Goal: Information Seeking & Learning: Learn about a topic

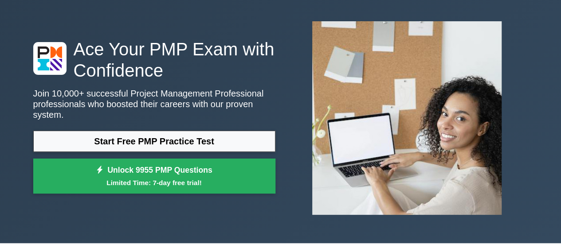
scroll to position [38, 0]
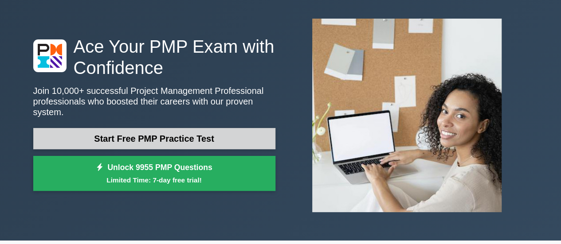
click at [165, 133] on link "Start Free PMP Practice Test" at bounding box center [154, 138] width 242 height 21
click at [131, 139] on link "Start Free PMP Practice Test" at bounding box center [154, 138] width 242 height 21
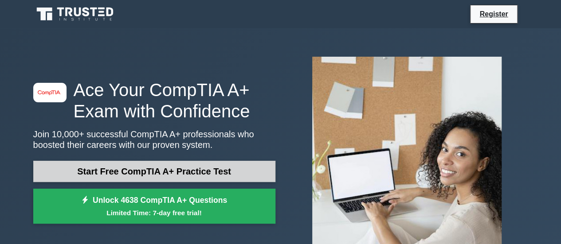
click at [240, 163] on link "Start Free CompTIA A+ Practice Test" at bounding box center [154, 171] width 242 height 21
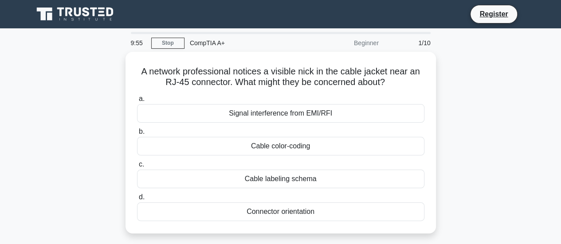
click at [51, 124] on div "A network professional notices a visible nick in the cable jacket near an RJ-45…" at bounding box center [281, 148] width 506 height 192
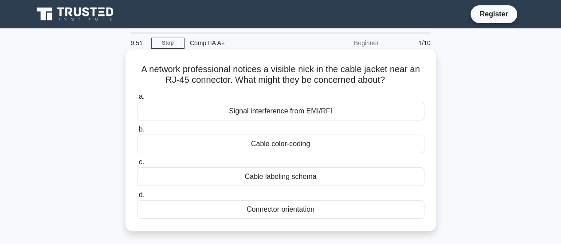
click at [311, 71] on h5 "A network professional notices a visible nick in the cable jacket near an RJ-45…" at bounding box center [280, 75] width 289 height 22
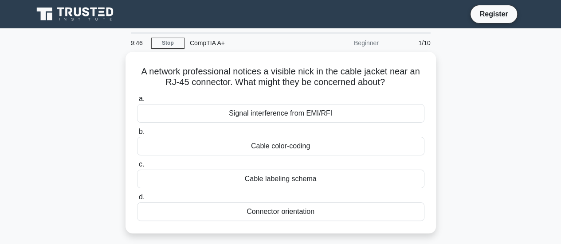
click at [490, 103] on div "A network professional notices a visible nick in the cable jacket near an RJ-45…" at bounding box center [281, 148] width 506 height 192
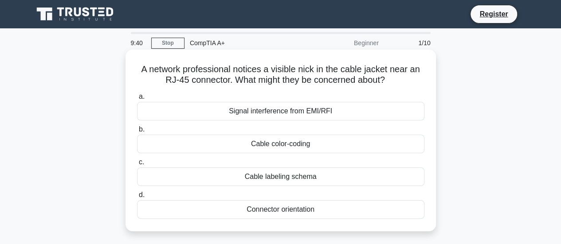
click at [350, 75] on h5 "A network professional notices a visible nick in the cable jacket near an RJ-45…" at bounding box center [280, 75] width 289 height 22
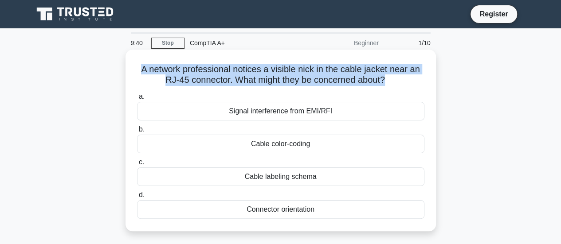
click at [350, 75] on h5 "A network professional notices a visible nick in the cable jacket near an RJ-45…" at bounding box center [280, 75] width 289 height 22
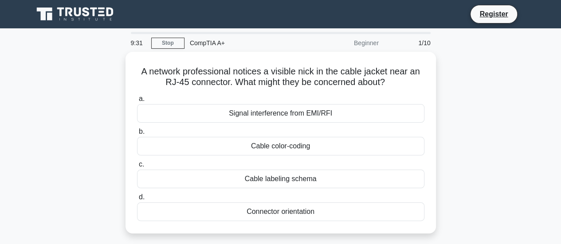
click at [472, 126] on div "A network professional notices a visible nick in the cable jacket near an RJ-45…" at bounding box center [281, 148] width 506 height 192
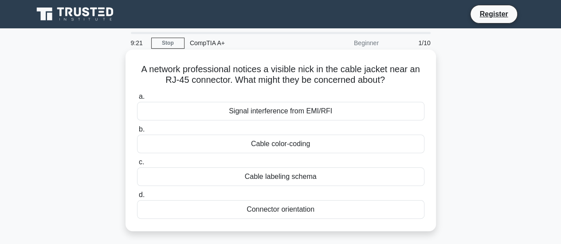
drag, startPoint x: 129, startPoint y: 57, endPoint x: 352, endPoint y: 212, distance: 271.4
click at [352, 212] on div "A network professional notices a visible nick in the cable jacket near an RJ-45…" at bounding box center [280, 140] width 303 height 175
copy div "A network professional notices a visible nick in the cable jacket near an RJ-45…"
click at [280, 114] on div "Signal interference from EMI/RFI" at bounding box center [280, 111] width 287 height 19
click at [137, 100] on input "a. Signal interference from EMI/RFI" at bounding box center [137, 97] width 0 height 6
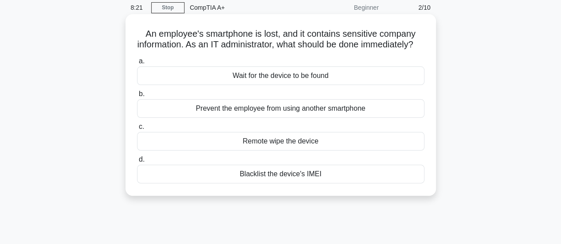
scroll to position [42, 0]
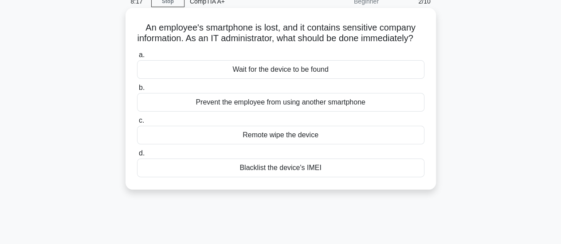
click at [325, 145] on div "Remote wipe the device" at bounding box center [280, 135] width 287 height 19
click at [137, 124] on input "c. Remote wipe the device" at bounding box center [137, 121] width 0 height 6
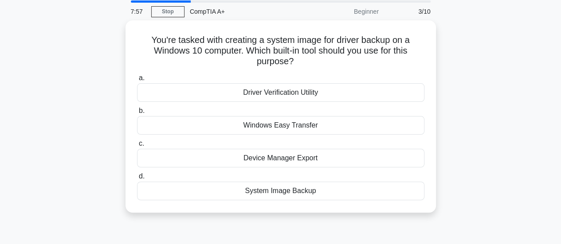
scroll to position [31, 0]
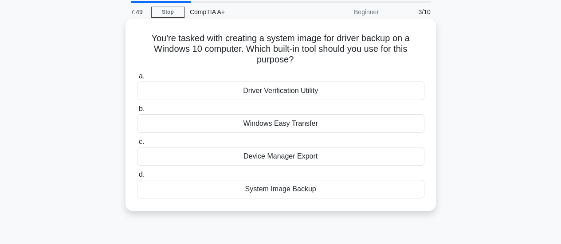
click at [192, 39] on h5 "You're tasked with creating a system image for driver backup on a Windows 10 co…" at bounding box center [280, 49] width 289 height 33
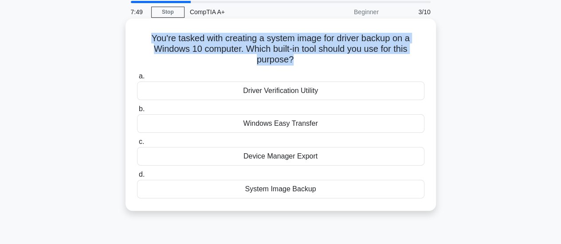
click at [192, 39] on h5 "You're tasked with creating a system image for driver backup on a Windows 10 co…" at bounding box center [280, 49] width 289 height 33
copy div "You're tasked with creating a system image for driver backup on a Windows 10 co…"
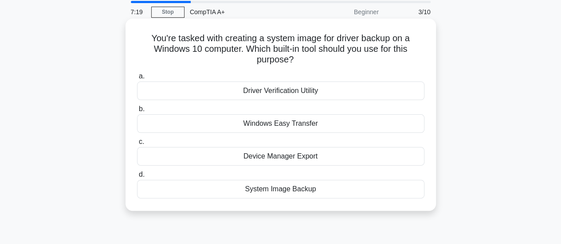
click at [314, 191] on div "System Image Backup" at bounding box center [280, 189] width 287 height 19
click at [137, 178] on input "d. System Image Backup" at bounding box center [137, 175] width 0 height 6
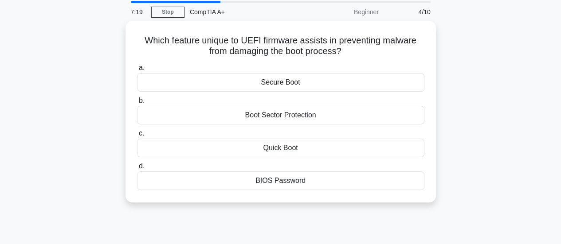
scroll to position [0, 0]
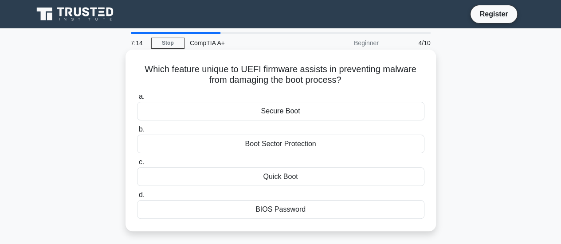
click at [253, 67] on h5 "Which feature unique to UEFI firmware assists in preventing malware from damagi…" at bounding box center [280, 75] width 289 height 22
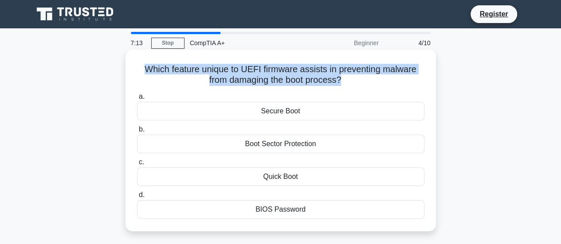
click at [253, 67] on h5 "Which feature unique to UEFI firmware assists in preventing malware from damagi…" at bounding box center [280, 75] width 289 height 22
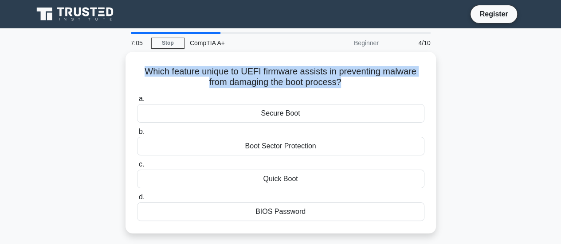
click at [67, 99] on div "Which feature unique to UEFI firmware assists in preventing malware from damagi…" at bounding box center [281, 148] width 506 height 192
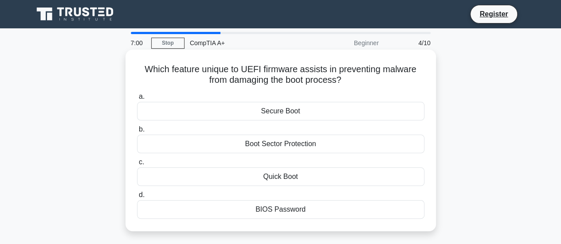
drag, startPoint x: 139, startPoint y: 57, endPoint x: 322, endPoint y: 215, distance: 241.5
click at [322, 215] on div "Which feature unique to UEFI firmware assists in preventing malware from damagi…" at bounding box center [280, 140] width 303 height 175
copy div "Which feature unique to UEFI firmware assists in preventing malware from damagi…"
click at [266, 111] on div "Secure Boot" at bounding box center [280, 111] width 287 height 19
click at [137, 100] on input "a. Secure Boot" at bounding box center [137, 97] width 0 height 6
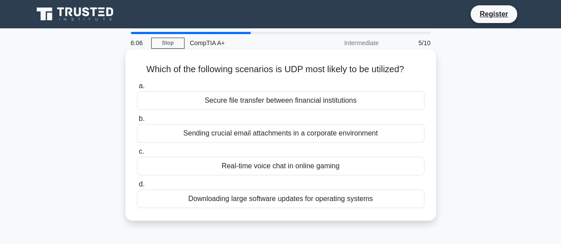
drag, startPoint x: 141, startPoint y: 57, endPoint x: 420, endPoint y: 214, distance: 320.3
click at [420, 214] on div "Which of the following scenarios is UDP most likely to be utilized? .spinner_0X…" at bounding box center [280, 135] width 303 height 164
copy div "Which of the following scenarios is UDP most likely to be utilized? .spinner_0X…"
click at [268, 169] on div "Real-time voice chat in online gaming" at bounding box center [280, 166] width 287 height 19
click at [137, 155] on input "c. Real-time voice chat in online gaming" at bounding box center [137, 152] width 0 height 6
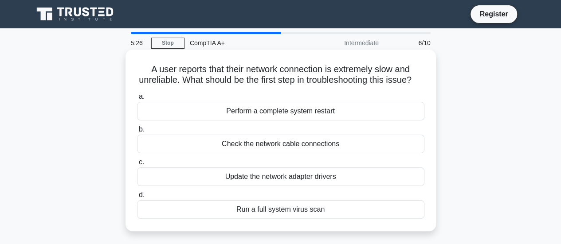
click at [147, 79] on h5 "A user reports that their network connection is extremely slow and unreliable. …" at bounding box center [280, 75] width 289 height 22
click at [231, 86] on h5 "A user reports that their network connection is extremely slow and unreliable. …" at bounding box center [280, 75] width 289 height 22
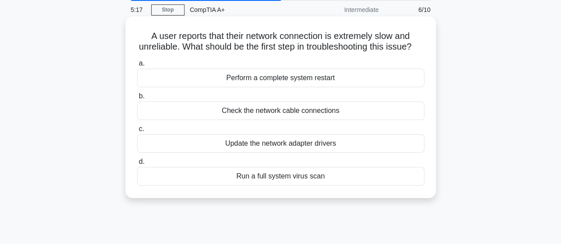
scroll to position [34, 0]
click at [310, 87] on div "Perform a complete system restart" at bounding box center [280, 77] width 287 height 19
click at [137, 66] on input "a. Perform a complete system restart" at bounding box center [137, 63] width 0 height 6
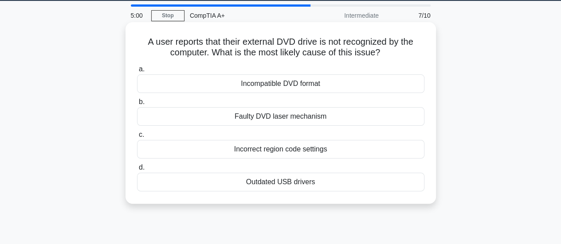
scroll to position [29, 0]
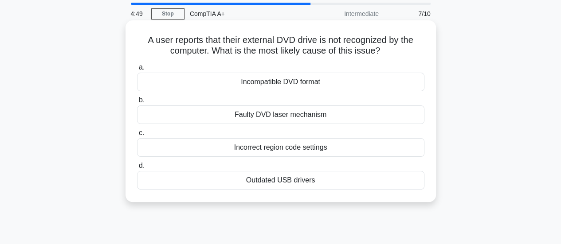
drag, startPoint x: 139, startPoint y: 31, endPoint x: 399, endPoint y: 183, distance: 301.1
click at [399, 183] on div "A user reports that their external DVD drive is not recognized by the computer.…" at bounding box center [280, 111] width 303 height 175
copy div "A user reports that their external DVD drive is not recognized by the computer.…"
click at [299, 184] on div "Outdated USB drivers" at bounding box center [280, 180] width 287 height 19
click at [137, 169] on input "d. Outdated USB drivers" at bounding box center [137, 166] width 0 height 6
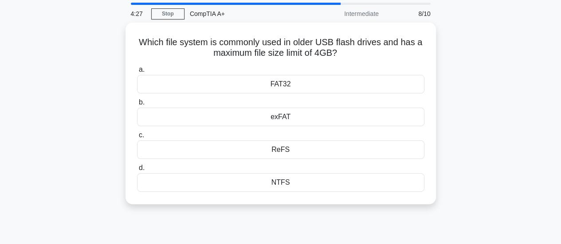
scroll to position [0, 0]
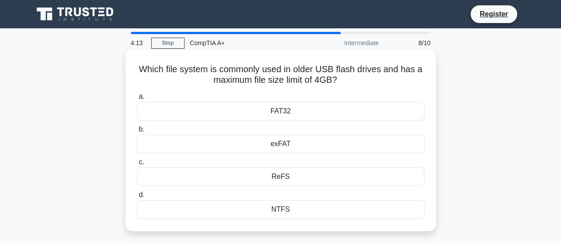
drag, startPoint x: 133, startPoint y: 63, endPoint x: 327, endPoint y: 213, distance: 245.2
click at [327, 213] on div "Which file system is commonly used in older USB flash drives and has a maximum …" at bounding box center [280, 140] width 303 height 175
copy div "Which file system is commonly used in older USB flash drives and has a maximum …"
click at [282, 110] on div "FAT32" at bounding box center [280, 111] width 287 height 19
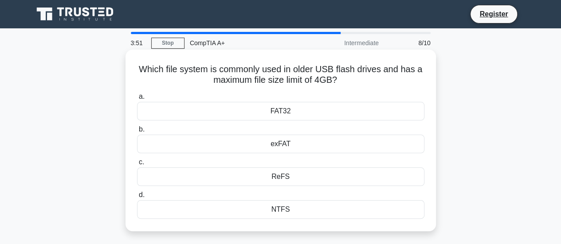
click at [137, 100] on input "a. FAT32" at bounding box center [137, 97] width 0 height 6
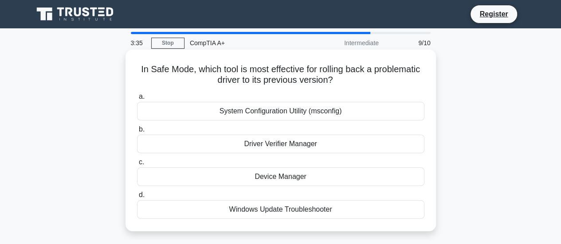
click at [169, 71] on h5 "In Safe Mode, which tool is most effective for rolling back a problematic drive…" at bounding box center [280, 75] width 289 height 22
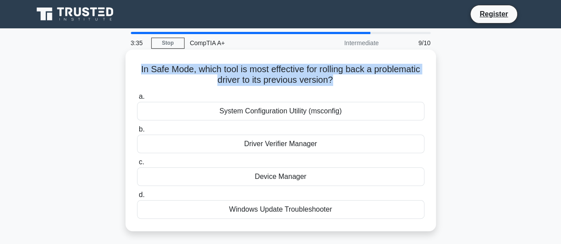
click at [169, 71] on h5 "In Safe Mode, which tool is most effective for rolling back a problematic drive…" at bounding box center [280, 75] width 289 height 22
click at [138, 56] on div "In Safe Mode, which tool is most effective for rolling back a problematic drive…" at bounding box center [280, 140] width 303 height 175
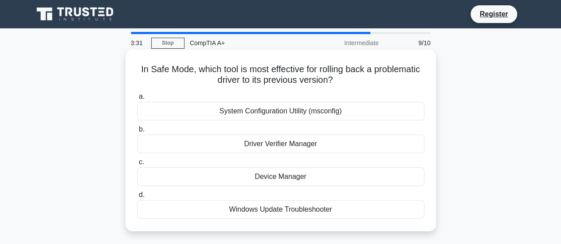
drag, startPoint x: 138, startPoint y: 56, endPoint x: 330, endPoint y: 208, distance: 244.0
click at [330, 208] on div "In Safe Mode, which tool is most effective for rolling back a problematic drive…" at bounding box center [280, 140] width 303 height 175
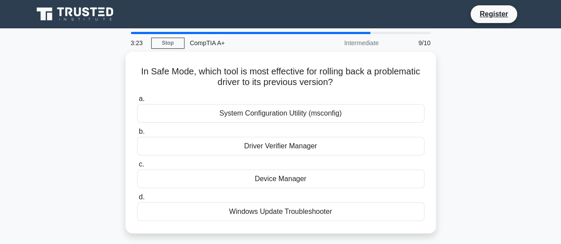
click at [51, 83] on div "In Safe Mode, which tool is most effective for rolling back a problematic drive…" at bounding box center [281, 148] width 506 height 192
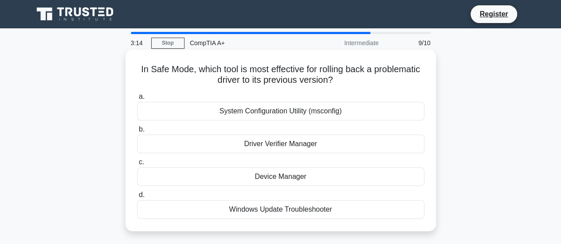
click at [298, 176] on div "Device Manager" at bounding box center [280, 177] width 287 height 19
click at [137, 165] on input "c. Device Manager" at bounding box center [137, 163] width 0 height 6
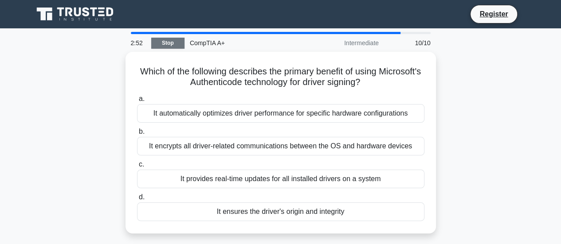
click at [171, 42] on link "Stop" at bounding box center [167, 43] width 33 height 11
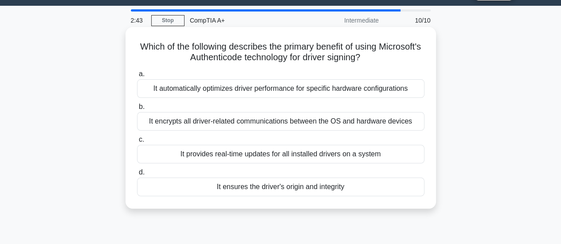
scroll to position [23, 0]
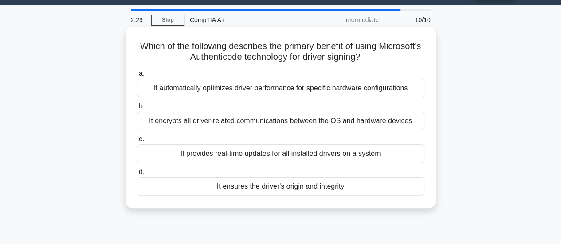
click at [182, 120] on div "It encrypts all driver-related communications between the OS and hardware devic…" at bounding box center [280, 121] width 287 height 19
click at [137, 110] on input "b. It encrypts all driver-related communications between the OS and hardware de…" at bounding box center [137, 107] width 0 height 6
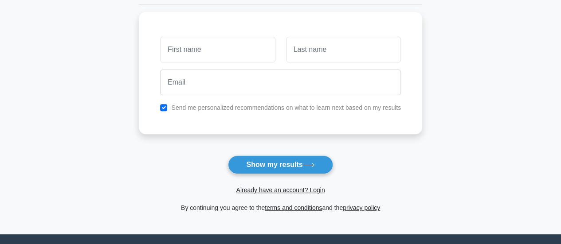
scroll to position [118, 0]
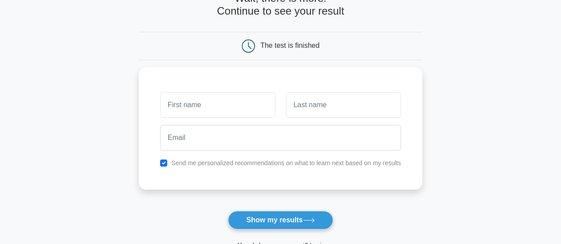
scroll to position [59, 0]
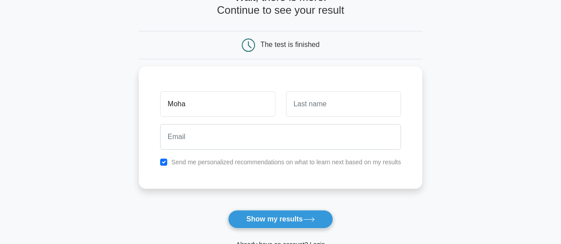
type input "Mohamed"
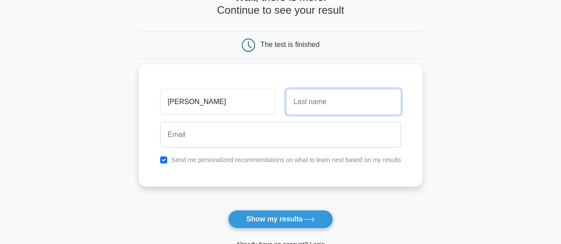
click at [315, 108] on input "text" at bounding box center [343, 102] width 115 height 26
type input "Abushadi"
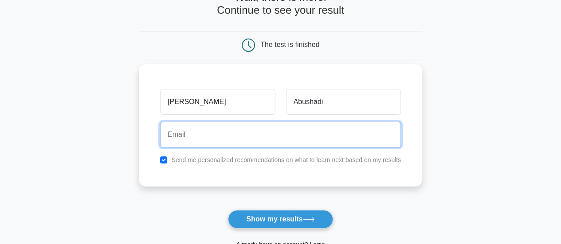
click at [307, 122] on input "email" at bounding box center [280, 135] width 241 height 26
type input "hamadaabushadi404@gmail.com"
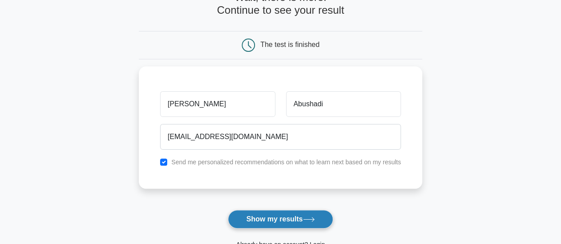
click at [270, 219] on button "Show my results" at bounding box center [280, 219] width 105 height 19
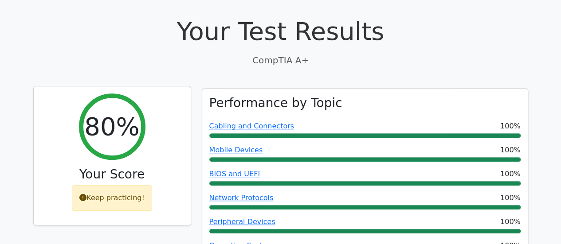
scroll to position [265, 0]
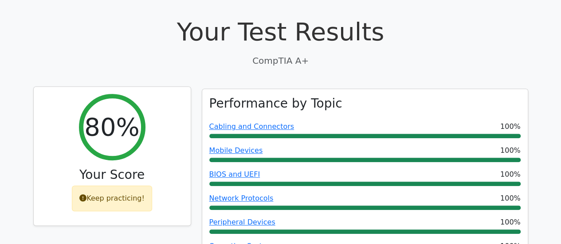
click at [97, 186] on div "Keep practicing!" at bounding box center [112, 199] width 80 height 26
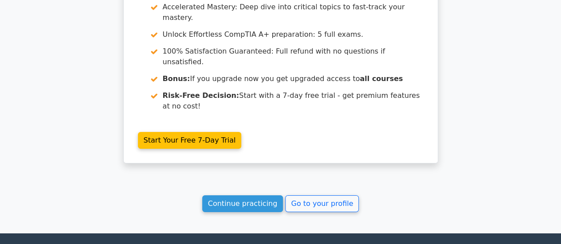
scroll to position [1480, 0]
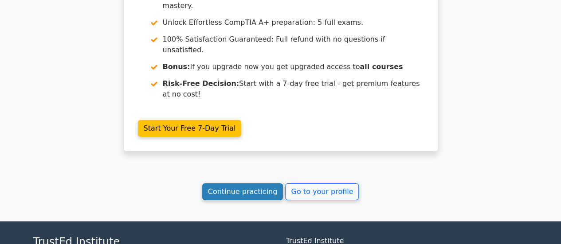
click at [265, 184] on link "Continue practicing" at bounding box center [242, 192] width 81 height 17
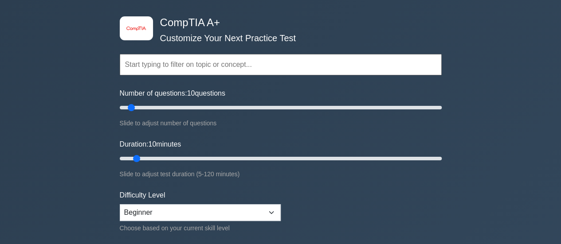
scroll to position [39, 0]
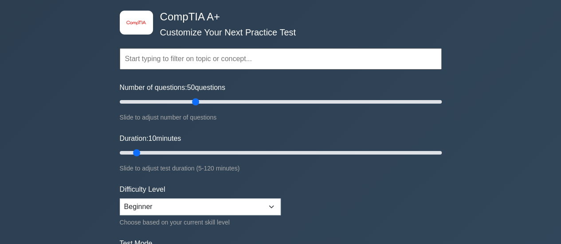
drag, startPoint x: 129, startPoint y: 102, endPoint x: 193, endPoint y: 105, distance: 64.8
type input "50"
click at [193, 105] on input "Number of questions: 50 questions" at bounding box center [281, 102] width 322 height 11
drag, startPoint x: 140, startPoint y: 150, endPoint x: 361, endPoint y: 169, distance: 221.2
type input "90"
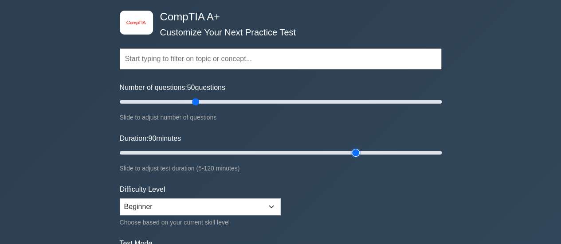
click at [361, 158] on input "Duration: 90 minutes" at bounding box center [281, 153] width 322 height 11
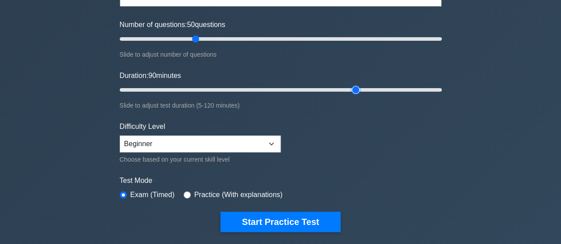
scroll to position [110, 0]
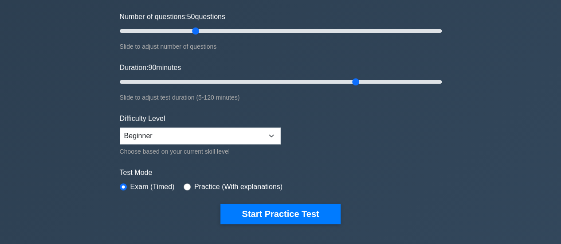
click at [237, 183] on label "Practice (With explanations)" at bounding box center [238, 187] width 88 height 11
click at [185, 184] on input "radio" at bounding box center [187, 187] width 7 height 7
radio input "true"
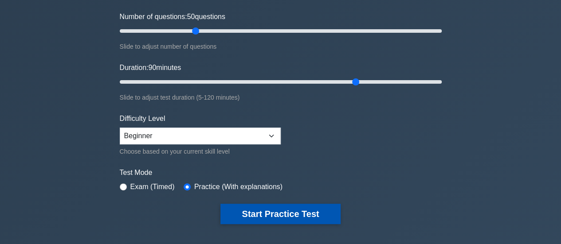
click at [242, 212] on button "Start Practice Test" at bounding box center [280, 214] width 120 height 20
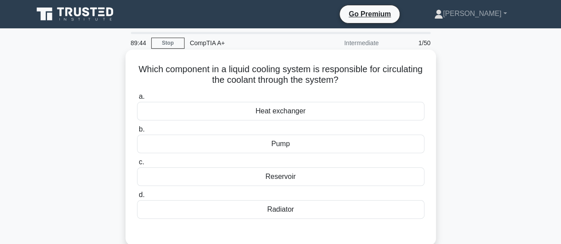
click at [208, 81] on h5 "Which component in a liquid cooling system is responsible for circulating the c…" at bounding box center [280, 75] width 289 height 22
click at [270, 82] on h5 "Which component in a liquid cooling system is responsible for circulating the c…" at bounding box center [280, 75] width 289 height 22
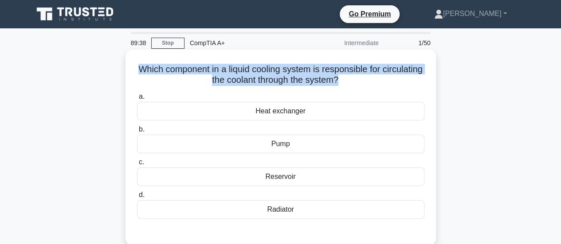
click at [270, 82] on h5 "Which component in a liquid cooling system is responsible for circulating the c…" at bounding box center [280, 75] width 289 height 22
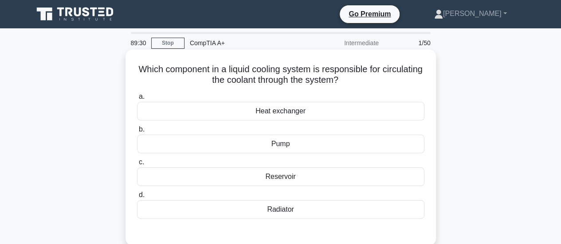
click at [287, 114] on div "Heat exchanger" at bounding box center [280, 111] width 287 height 19
click at [137, 100] on input "a. Heat exchanger" at bounding box center [137, 97] width 0 height 6
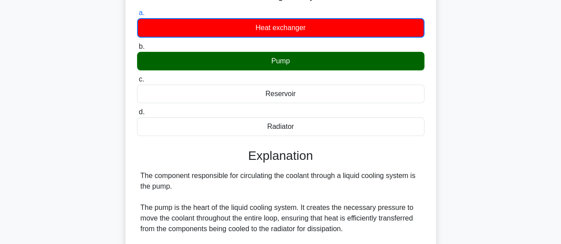
scroll to position [85, 0]
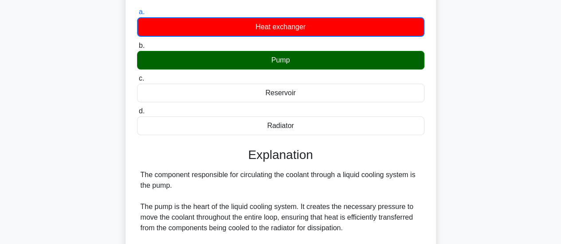
click at [299, 61] on div "Pump" at bounding box center [280, 60] width 287 height 19
click at [137, 49] on input "b. Pump" at bounding box center [137, 46] width 0 height 6
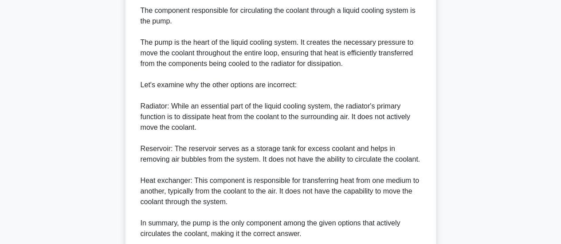
scroll to position [322, 0]
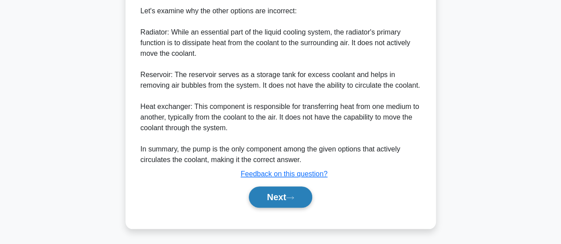
click at [287, 198] on button "Next" at bounding box center [280, 197] width 63 height 21
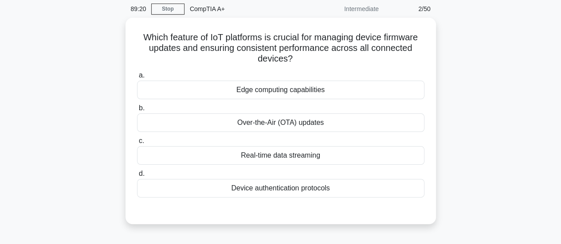
scroll to position [0, 0]
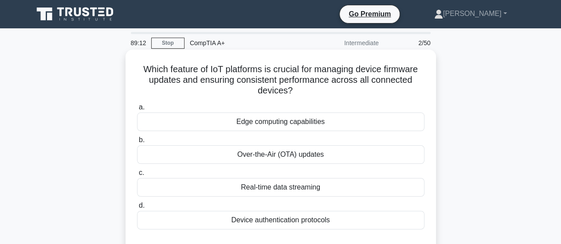
click at [249, 80] on h5 "Which feature of IoT platforms is crucial for managing device firmware updates …" at bounding box center [280, 80] width 289 height 33
click at [331, 90] on h5 "Which feature of IoT platforms is crucial for managing device firmware updates …" at bounding box center [280, 80] width 289 height 33
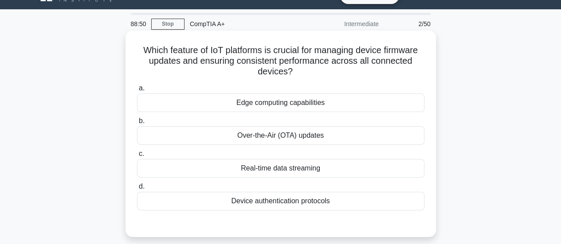
scroll to position [20, 0]
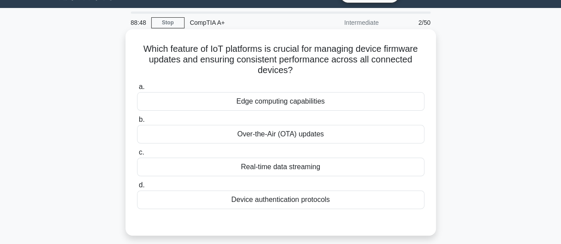
click at [338, 132] on div "Over-the-Air (OTA) updates" at bounding box center [280, 134] width 287 height 19
click at [137, 123] on input "b. Over-the-Air (OTA) updates" at bounding box center [137, 120] width 0 height 6
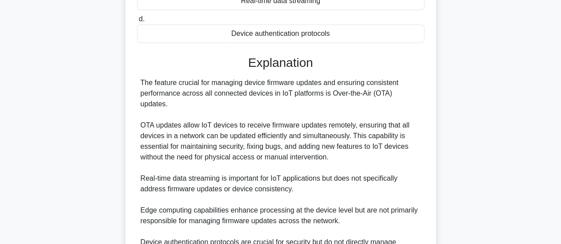
scroll to position [269, 0]
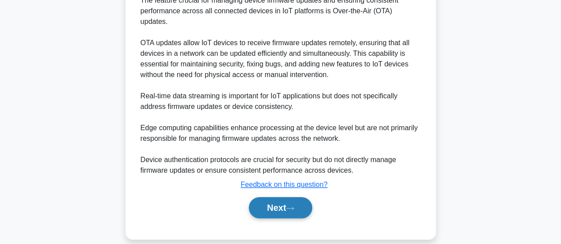
click at [289, 205] on button "Next" at bounding box center [280, 207] width 63 height 21
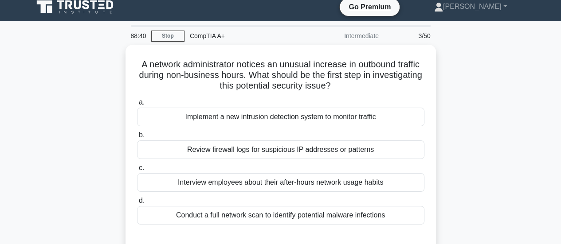
scroll to position [0, 0]
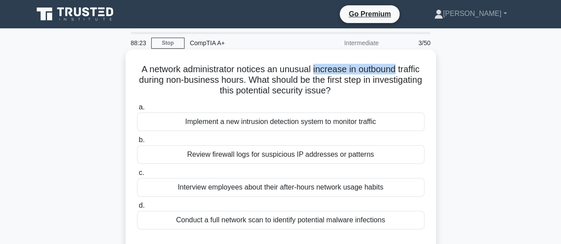
drag, startPoint x: 326, startPoint y: 68, endPoint x: 411, endPoint y: 70, distance: 84.7
click at [411, 70] on h5 "A network administrator notices an unusual increase in outbound traffic during …" at bounding box center [280, 80] width 289 height 33
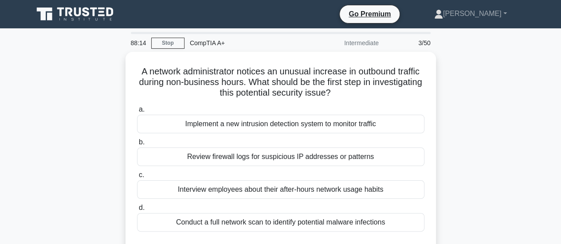
click at [461, 140] on div "A network administrator notices an unusual increase in outbound traffic during …" at bounding box center [281, 160] width 506 height 217
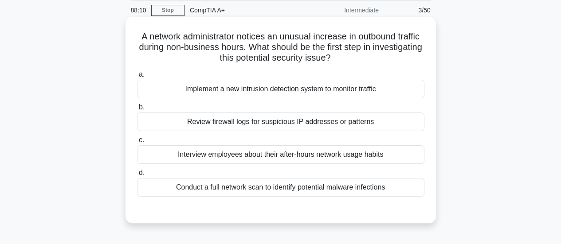
scroll to position [34, 0]
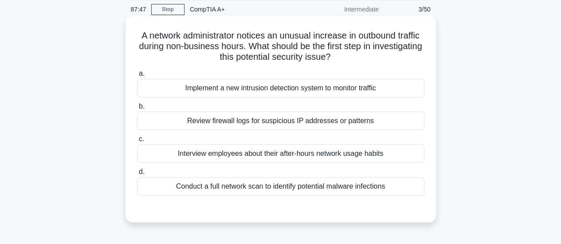
click at [260, 121] on div "Review firewall logs for suspicious IP addresses or patterns" at bounding box center [280, 121] width 287 height 19
click at [137, 110] on input "b. Review firewall logs for suspicious IP addresses or patterns" at bounding box center [137, 107] width 0 height 6
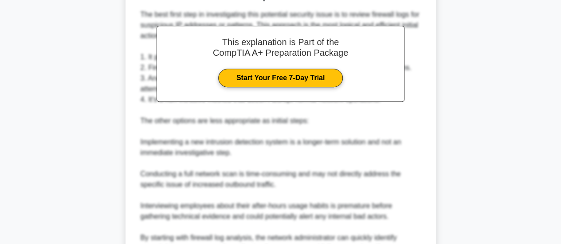
scroll to position [344, 0]
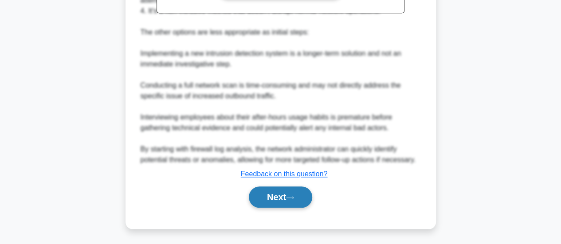
click at [286, 196] on button "Next" at bounding box center [280, 197] width 63 height 21
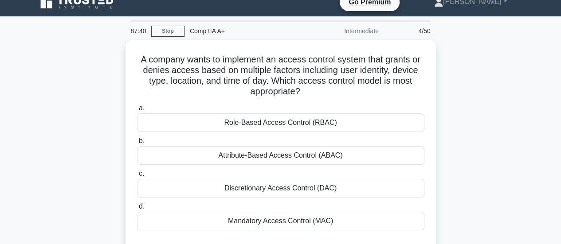
scroll to position [12, 0]
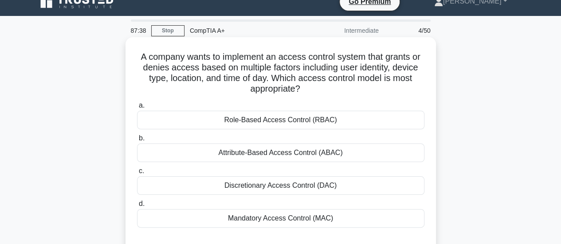
click at [247, 55] on h5 "A company wants to implement an access control system that grants or denies acc…" at bounding box center [280, 72] width 289 height 43
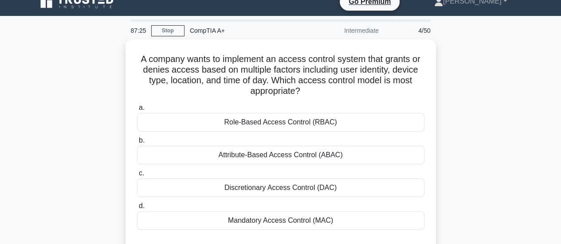
click at [454, 133] on div "A company wants to implement an access control system that grants or denies acc…" at bounding box center [281, 153] width 506 height 228
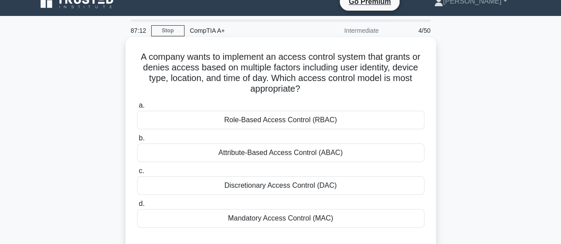
click at [286, 88] on h5 "A company wants to implement an access control system that grants or denies acc…" at bounding box center [280, 72] width 289 height 43
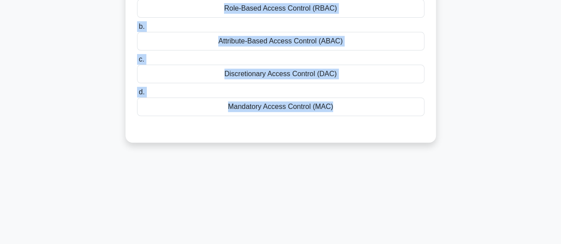
scroll to position [174, 0]
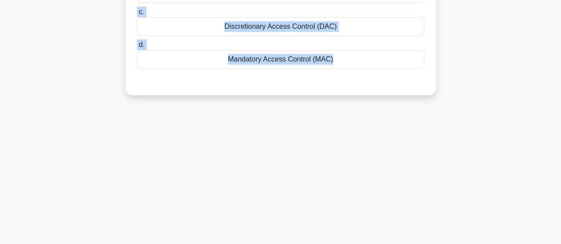
drag, startPoint x: 124, startPoint y: 59, endPoint x: 392, endPoint y: 165, distance: 288.6
click at [392, 165] on div "86:58 Stop CompTIA A+ Intermediate 4/50 A company wants to implement an access …" at bounding box center [281, 79] width 506 height 443
copy div "A company wants to implement an access control system that grants or denies acc…"
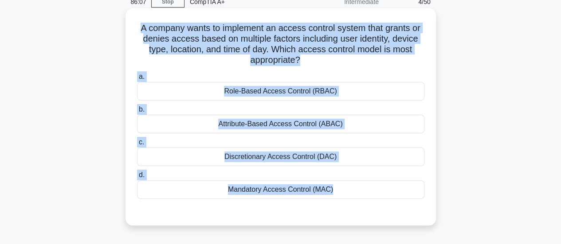
scroll to position [41, 0]
click at [242, 126] on div "Attribute-Based Access Control (ABAC)" at bounding box center [280, 124] width 287 height 19
click at [137, 113] on input "b. Attribute-Based Access Control (ABAC)" at bounding box center [137, 110] width 0 height 6
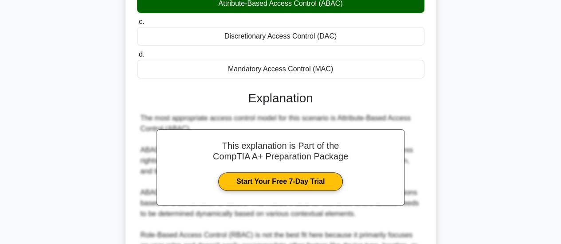
scroll to position [376, 0]
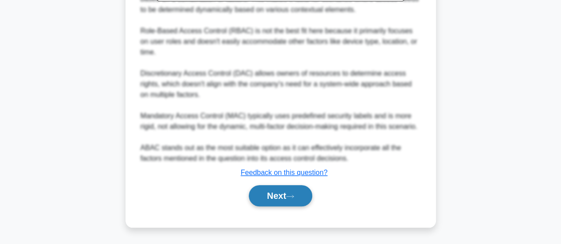
click at [282, 191] on button "Next" at bounding box center [280, 195] width 63 height 21
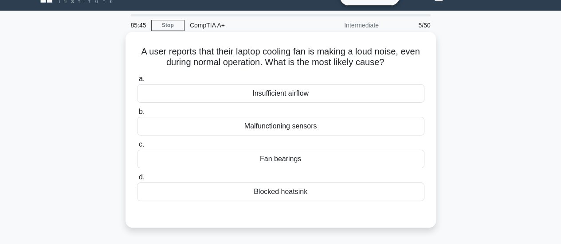
scroll to position [18, 0]
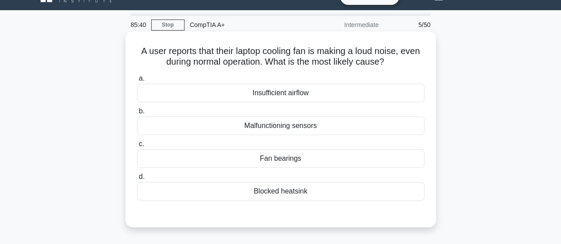
click at [331, 94] on div "Insufficient airflow" at bounding box center [280, 93] width 287 height 19
click at [137, 82] on input "a. Insufficient airflow" at bounding box center [137, 79] width 0 height 6
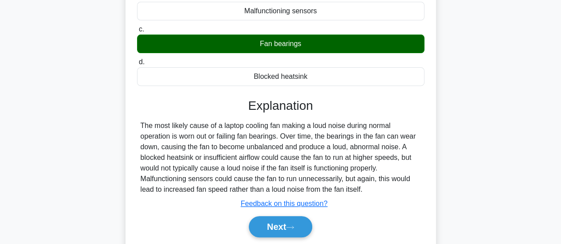
scroll to position [186, 0]
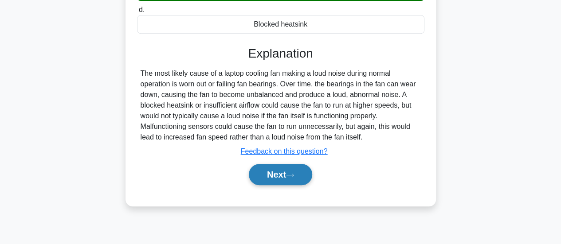
click at [286, 176] on button "Next" at bounding box center [280, 174] width 63 height 21
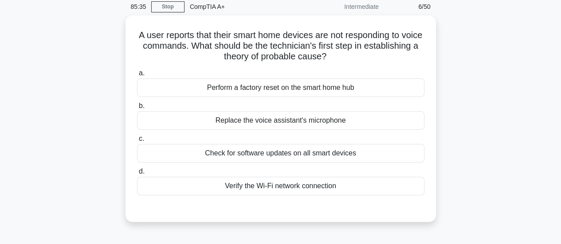
scroll to position [28, 0]
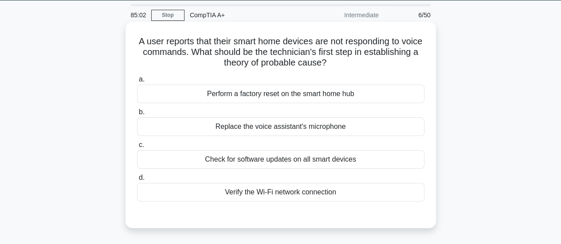
click at [348, 93] on div "Perform a factory reset on the smart home hub" at bounding box center [280, 94] width 287 height 19
click at [137, 82] on input "a. Perform a factory reset on the smart home hub" at bounding box center [137, 80] width 0 height 6
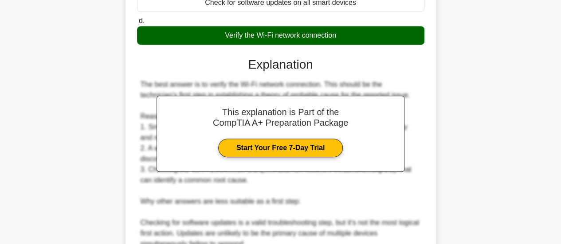
scroll to position [356, 0]
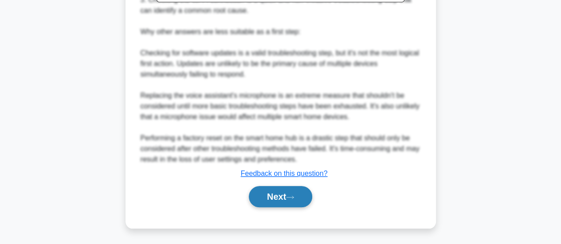
click at [285, 194] on button "Next" at bounding box center [280, 196] width 63 height 21
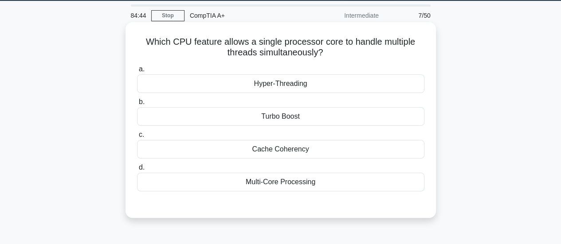
scroll to position [28, 0]
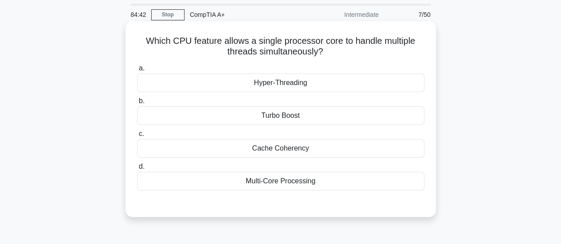
click at [307, 116] on div "Turbo Boost" at bounding box center [280, 115] width 287 height 19
click at [137, 104] on input "b. Turbo Boost" at bounding box center [137, 101] width 0 height 6
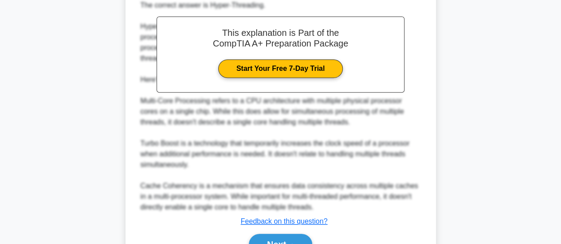
scroll to position [302, 0]
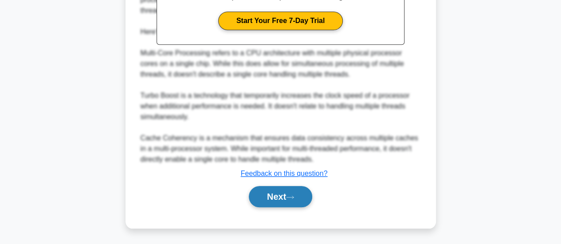
click at [269, 201] on button "Next" at bounding box center [280, 196] width 63 height 21
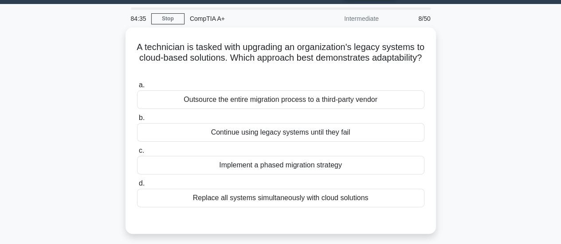
scroll to position [25, 0]
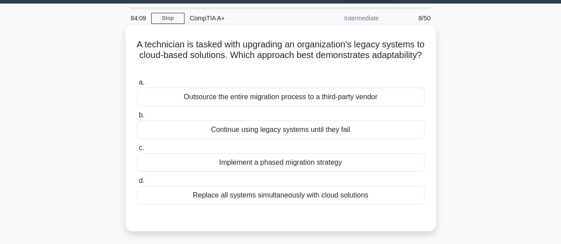
click at [301, 56] on h5 "A technician is tasked with upgrading an organization's legacy systems to cloud…" at bounding box center [280, 55] width 289 height 33
click at [312, 75] on div "A technician is tasked with upgrading an organization's legacy systems to cloud…" at bounding box center [280, 128] width 303 height 200
drag, startPoint x: 260, startPoint y: 55, endPoint x: 302, endPoint y: 67, distance: 44.2
click at [302, 67] on h5 "A technician is tasked with upgrading an organization's legacy systems to cloud…" at bounding box center [280, 55] width 289 height 33
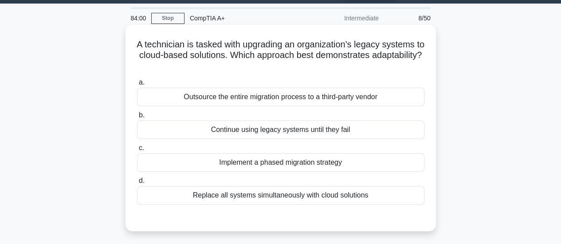
click at [283, 63] on h5 "A technician is tasked with upgrading an organization's legacy systems to cloud…" at bounding box center [280, 55] width 289 height 33
click at [137, 37] on div "A technician is tasked with upgrading an organization's legacy systems to cloud…" at bounding box center [280, 128] width 303 height 200
drag, startPoint x: 137, startPoint y: 37, endPoint x: 157, endPoint y: 46, distance: 21.0
click at [157, 46] on div "A technician is tasked with upgrading an organization's legacy systems to cloud…" at bounding box center [280, 128] width 303 height 200
click at [157, 46] on h5 "A technician is tasked with upgrading an organization's legacy systems to cloud…" at bounding box center [280, 55] width 289 height 33
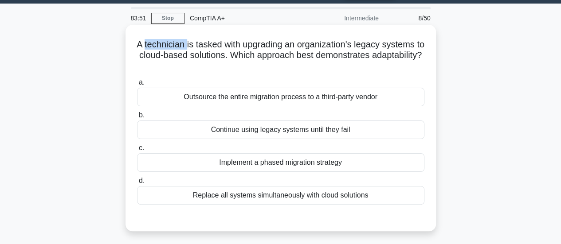
click at [157, 46] on h5 "A technician is tasked with upgrading an organization's legacy systems to cloud…" at bounding box center [280, 55] width 289 height 33
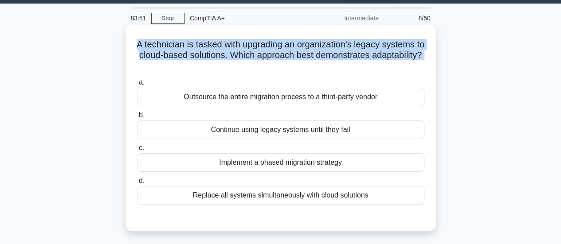
click at [157, 46] on h5 "A technician is tasked with upgrading an organization's legacy systems to cloud…" at bounding box center [280, 55] width 289 height 33
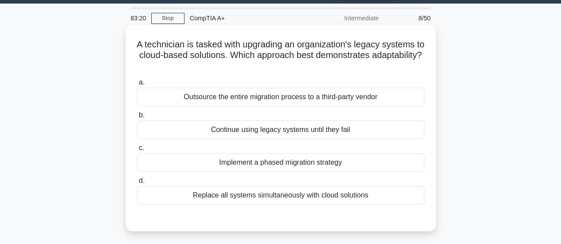
click at [394, 194] on div "Replace all systems simultaneously with cloud solutions" at bounding box center [280, 195] width 287 height 19
click at [137, 184] on input "d. Replace all systems simultaneously with cloud solutions" at bounding box center [137, 181] width 0 height 6
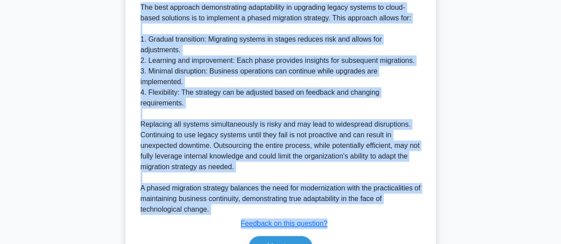
scroll to position [292, 0]
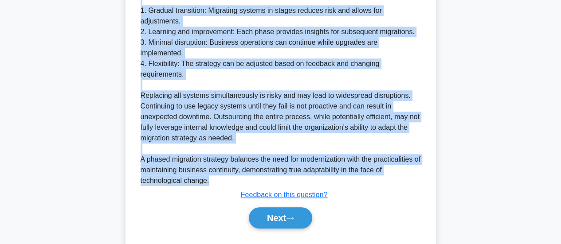
drag, startPoint x: 140, startPoint y: 50, endPoint x: 323, endPoint y: 156, distance: 212.0
click at [323, 156] on div "Explanation The best approach demonstrating adaptability in upgrading legacy sy…" at bounding box center [280, 91] width 287 height 281
copy div "Explanation The best approach demonstrating adaptability in upgrading legacy sy…"
click at [286, 208] on button "Next" at bounding box center [280, 218] width 63 height 21
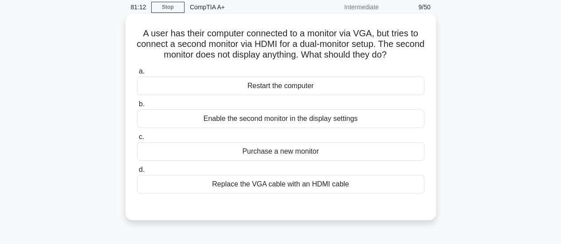
scroll to position [36, 0]
click at [298, 125] on div "Enable the second monitor in the display settings" at bounding box center [280, 118] width 287 height 19
click at [137, 107] on input "b. Enable the second monitor in the display settings" at bounding box center [137, 104] width 0 height 6
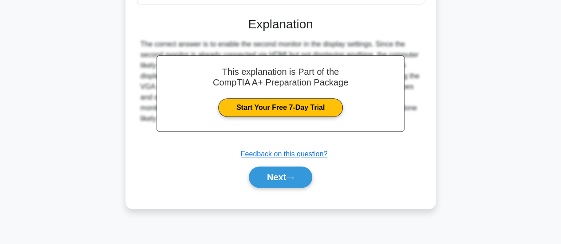
scroll to position [235, 0]
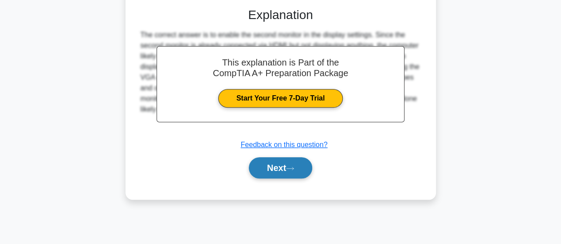
click at [272, 163] on button "Next" at bounding box center [280, 167] width 63 height 21
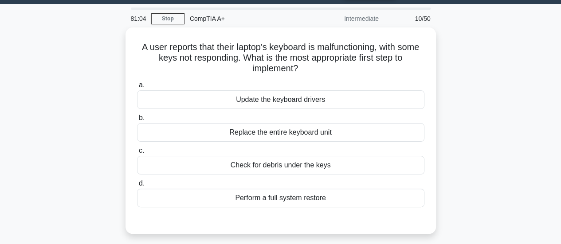
scroll to position [24, 0]
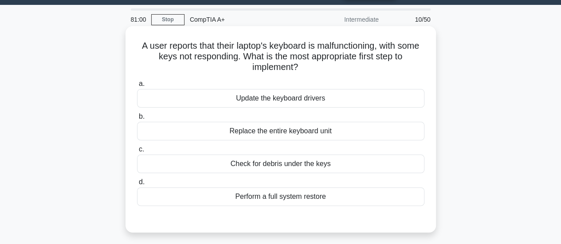
click at [346, 48] on h5 "A user reports that their laptop's keyboard is malfunctioning, with some keys n…" at bounding box center [280, 56] width 289 height 33
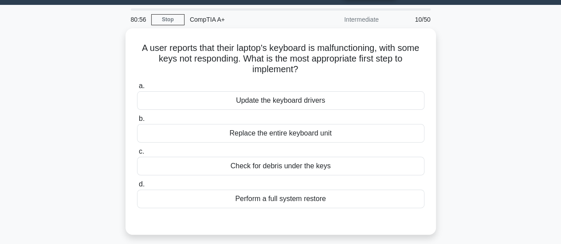
click at [452, 132] on div "A user reports that their laptop's keyboard is malfunctioning, with some keys n…" at bounding box center [281, 136] width 506 height 217
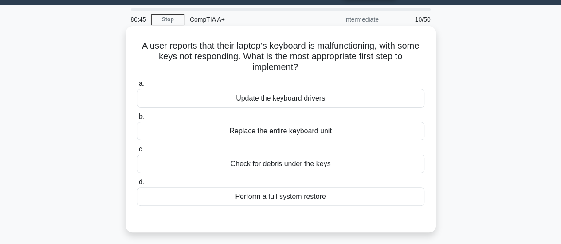
click at [333, 59] on h5 "A user reports that their laptop's keyboard is malfunctioning, with some keys n…" at bounding box center [280, 56] width 289 height 33
copy h5 "appropriate"
click at [343, 100] on div "Update the keyboard drivers" at bounding box center [280, 98] width 287 height 19
click at [137, 87] on input "a. Update the keyboard drivers" at bounding box center [137, 84] width 0 height 6
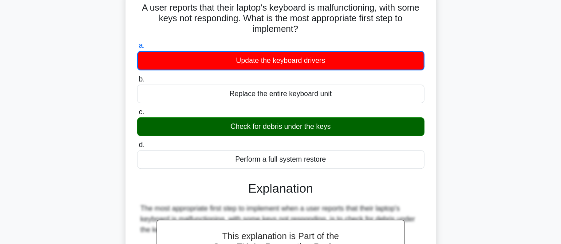
scroll to position [64, 0]
